Goal: Find specific page/section: Find specific page/section

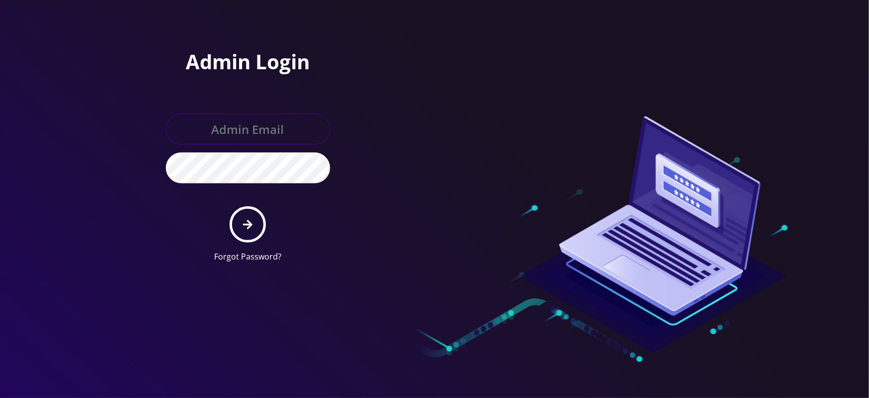
type input "[EMAIL_ADDRESS][DOMAIN_NAME]"
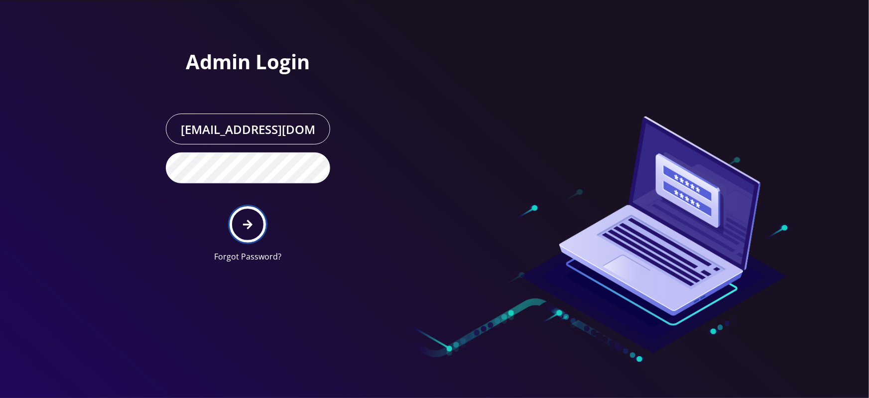
click at [255, 222] on button "submit" at bounding box center [248, 224] width 36 height 36
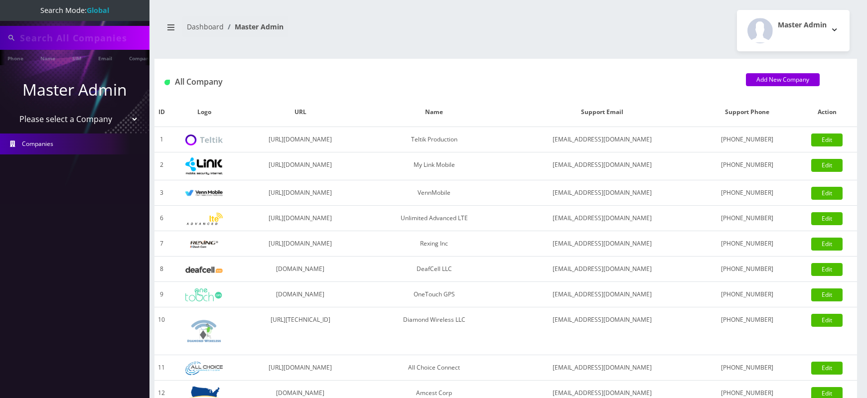
type input "4929"
select select "1"
click at [11, 111] on select "Please select a Company Teltik Production My Link Mobile VennMobile Unlimited A…" at bounding box center [74, 120] width 127 height 19
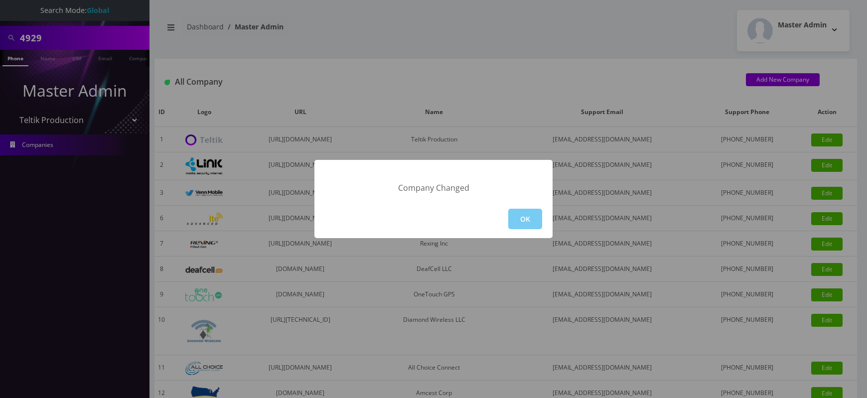
click at [532, 225] on button "OK" at bounding box center [525, 219] width 34 height 20
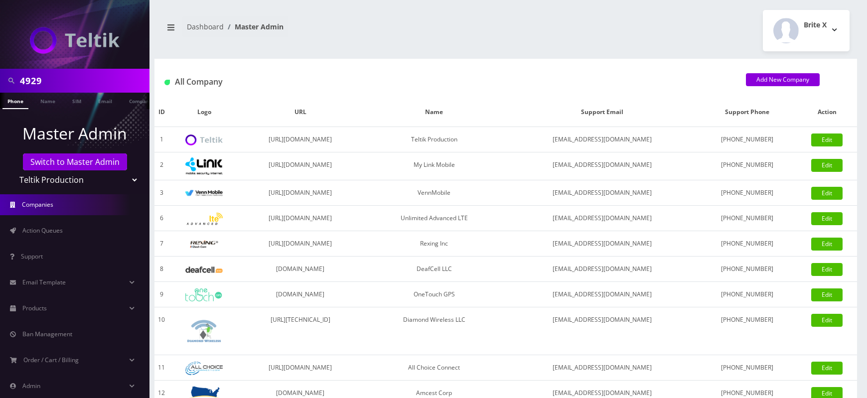
scroll to position [55, 0]
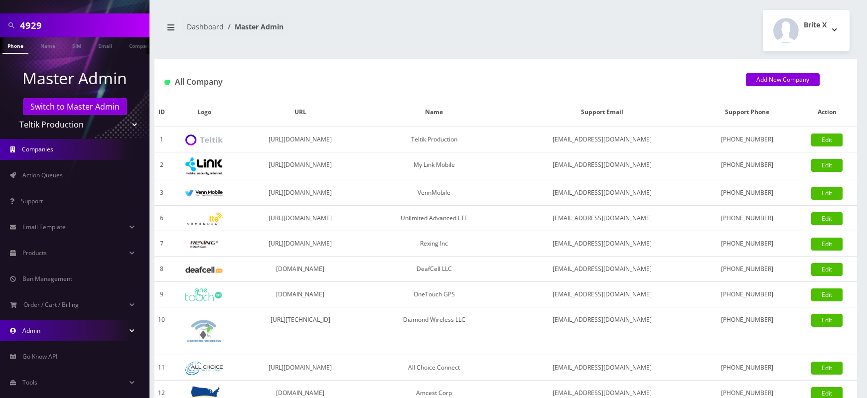
click at [31, 320] on link "Admin" at bounding box center [74, 330] width 149 height 21
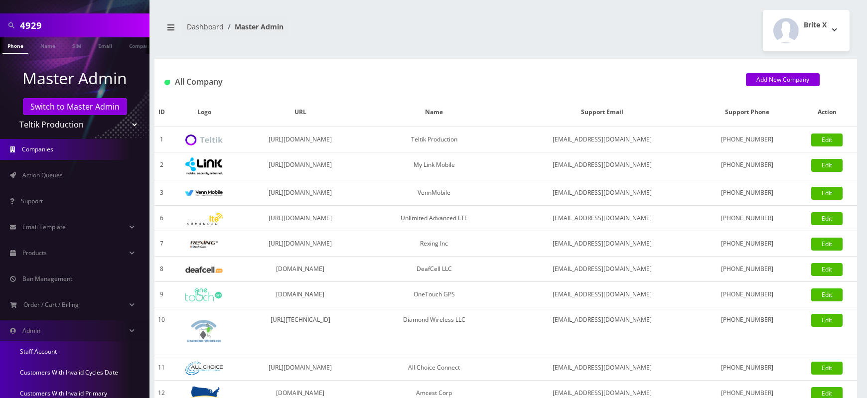
scroll to position [232, 0]
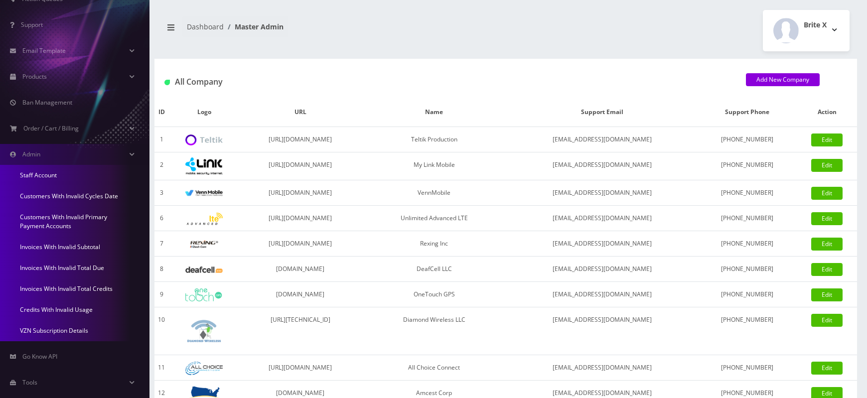
click at [62, 237] on link "Invoices With Invalid Subtotal" at bounding box center [74, 247] width 149 height 21
